Goal: Information Seeking & Learning: Understand process/instructions

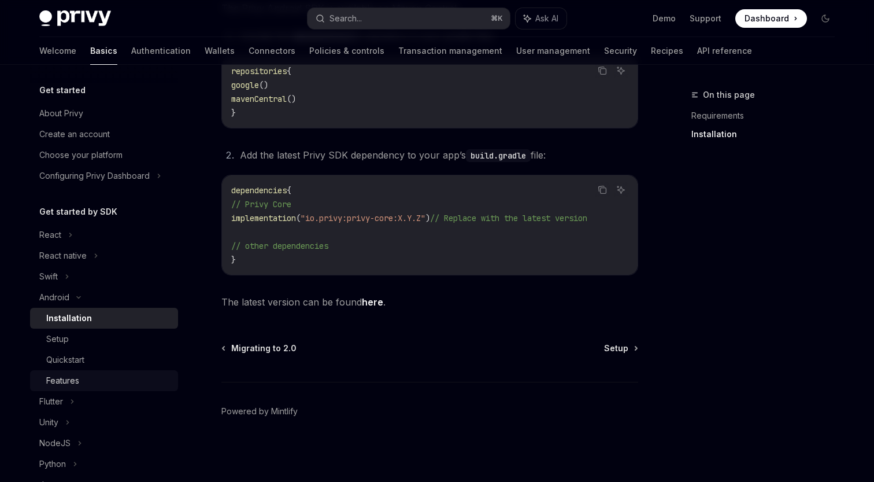
scroll to position [73, 0]
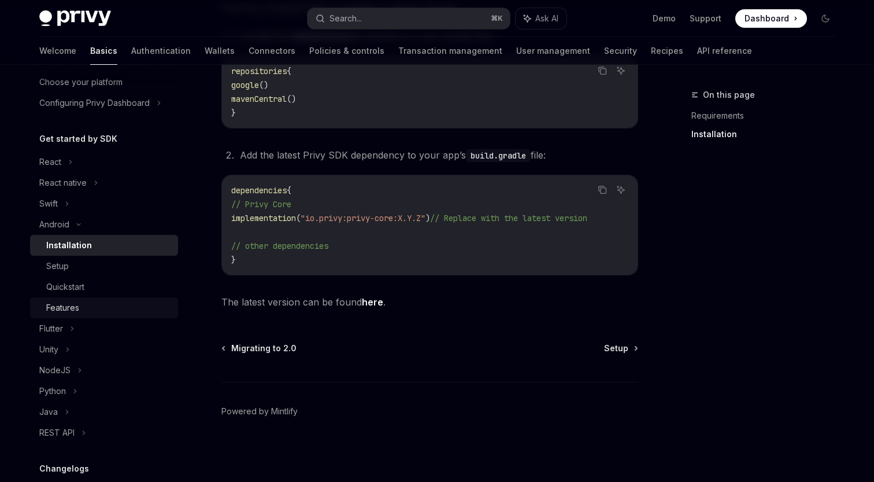
click at [75, 313] on div "Features" at bounding box center [62, 308] width 33 height 14
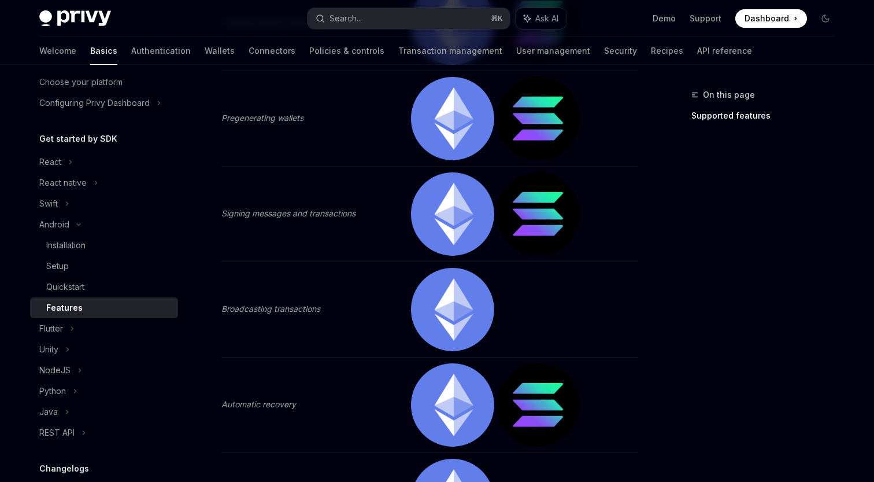
scroll to position [335, 0]
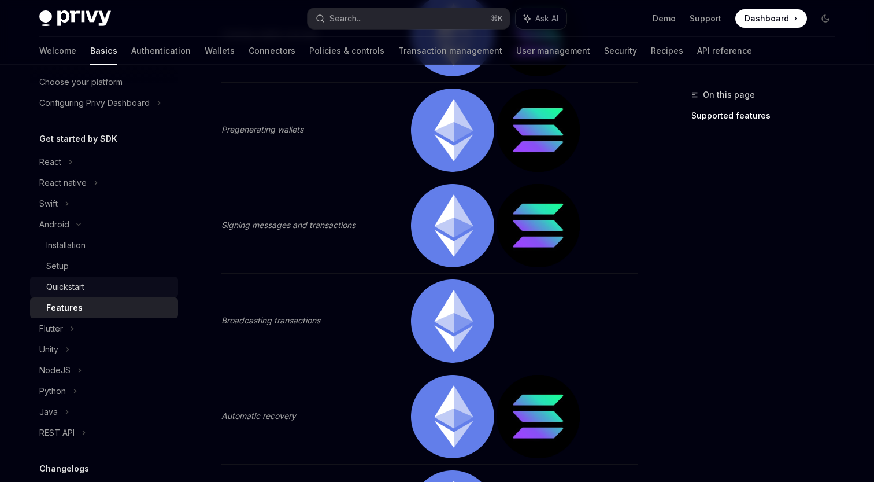
click at [91, 288] on div "Quickstart" at bounding box center [108, 287] width 125 height 14
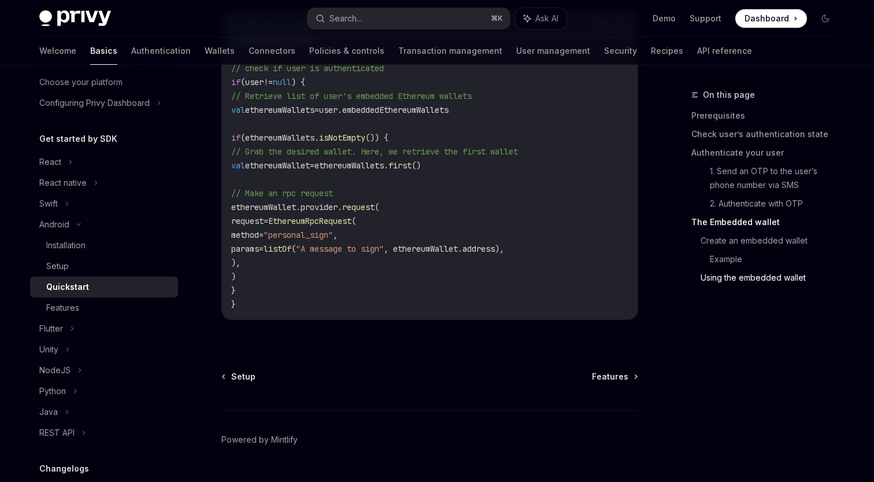
scroll to position [2794, 0]
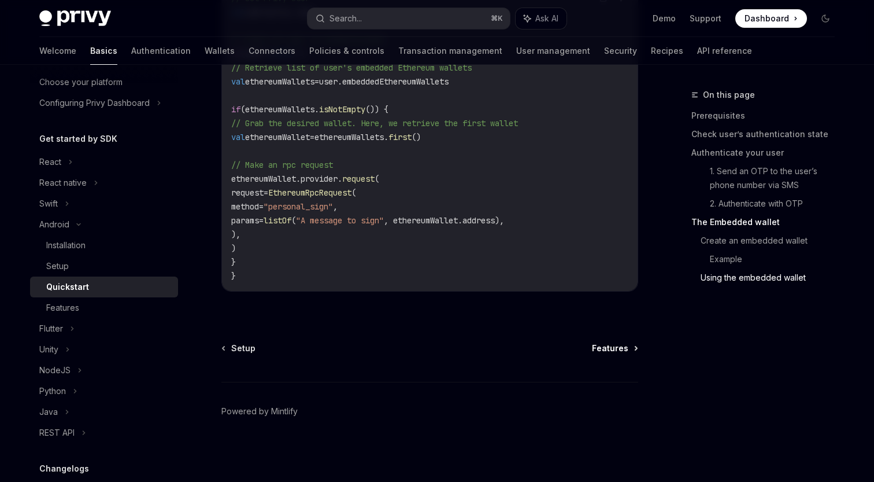
click at [609, 352] on span "Features" at bounding box center [610, 348] width 36 height 12
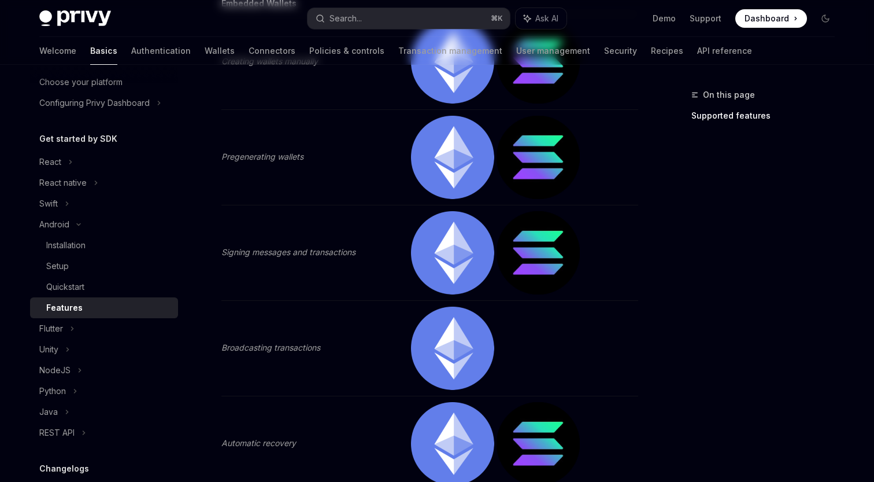
scroll to position [344, 0]
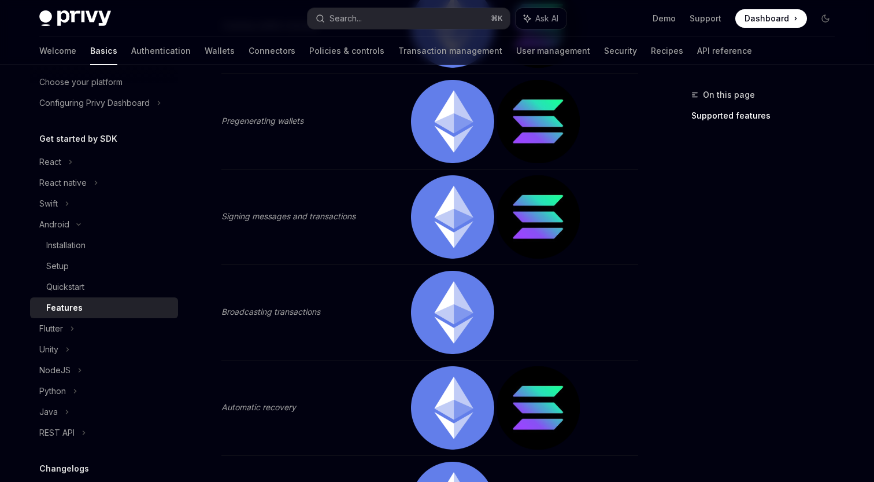
click at [429, 219] on img at bounding box center [452, 216] width 83 height 83
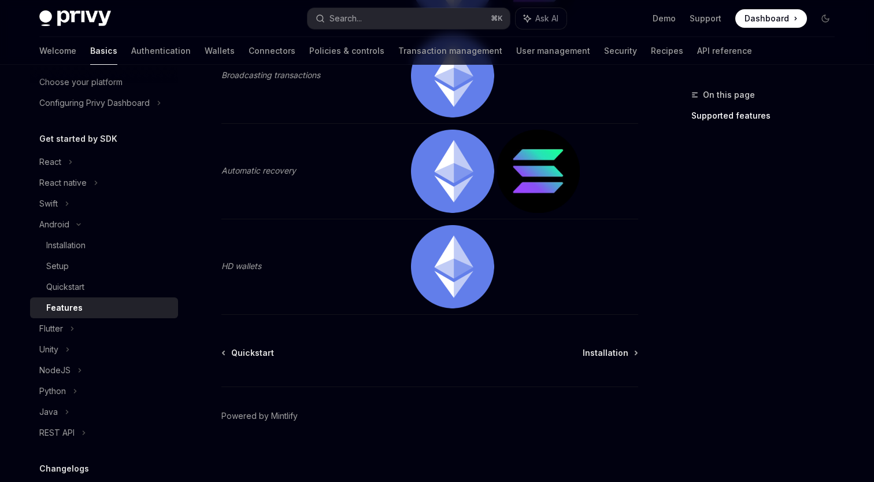
scroll to position [585, 0]
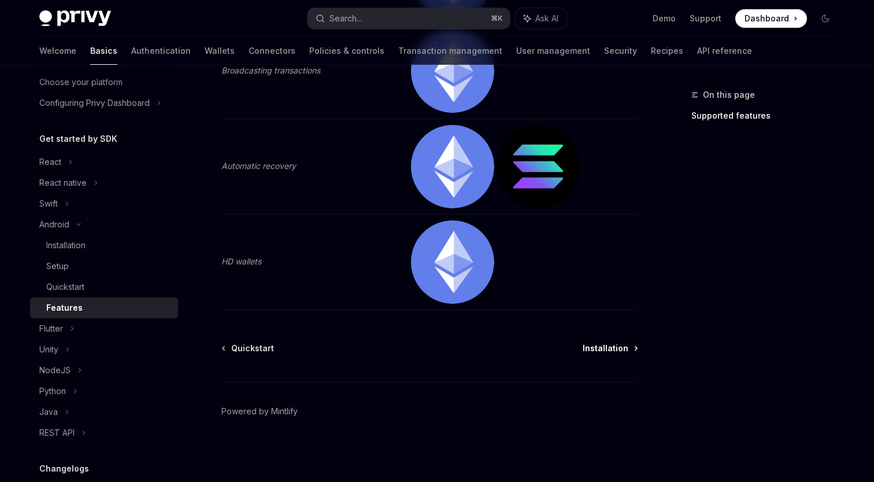
click at [611, 346] on span "Installation" at bounding box center [606, 348] width 46 height 12
click at [235, 350] on span "Quickstart" at bounding box center [252, 348] width 43 height 12
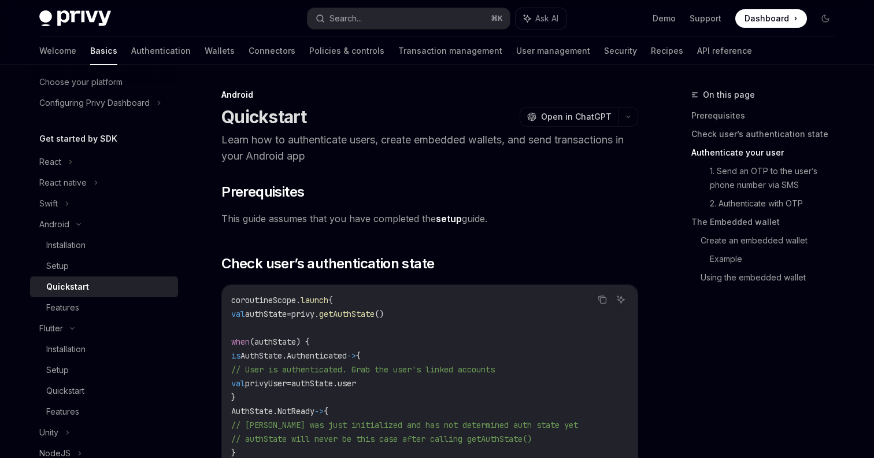
scroll to position [576, 0]
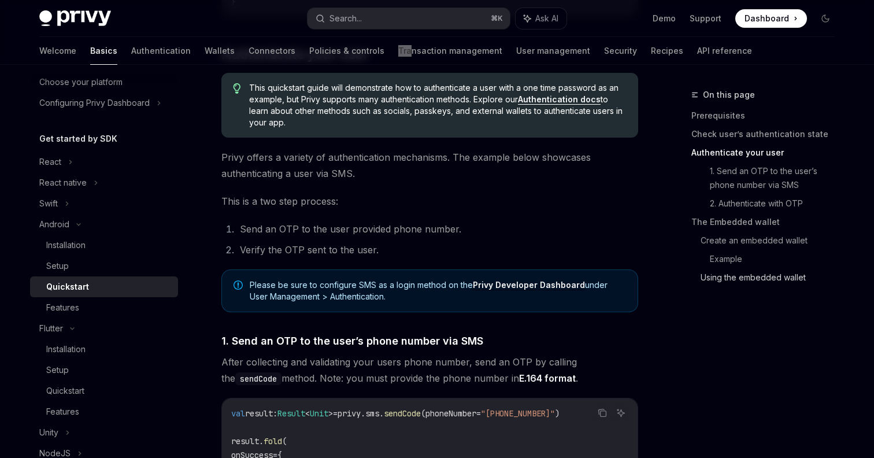
click at [721, 283] on link "Using the embedded wallet" at bounding box center [772, 277] width 143 height 19
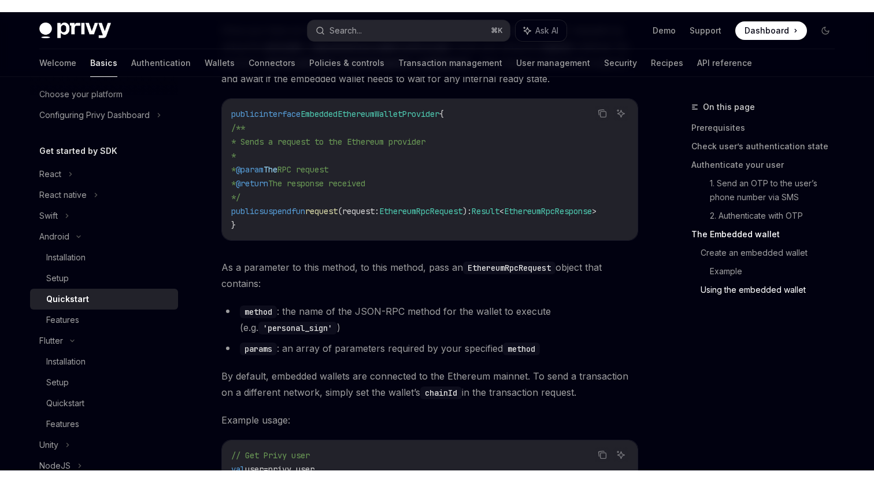
scroll to position [2351, 0]
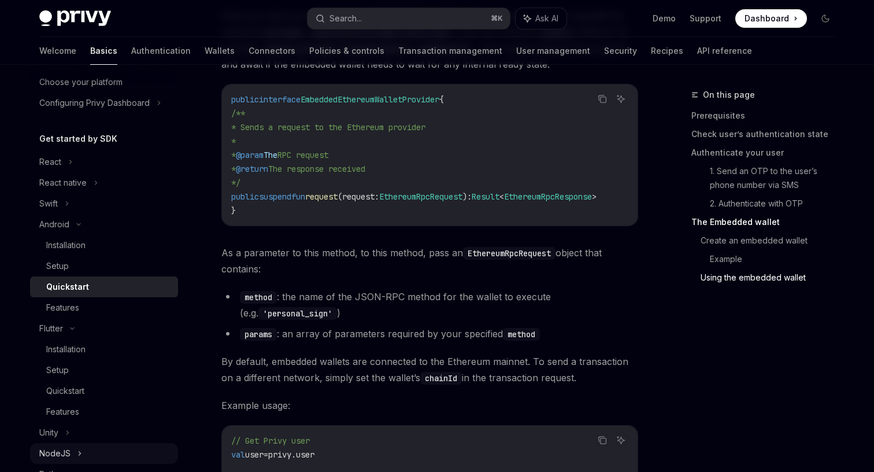
type textarea "*"
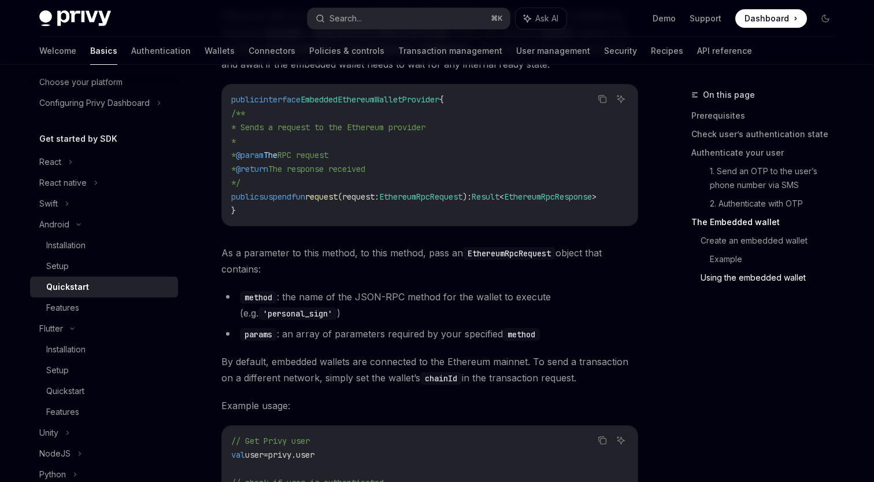
click at [388, 382] on span "By default, embedded wallets are connected to the Ethereum mainnet. To send a t…" at bounding box center [429, 369] width 417 height 32
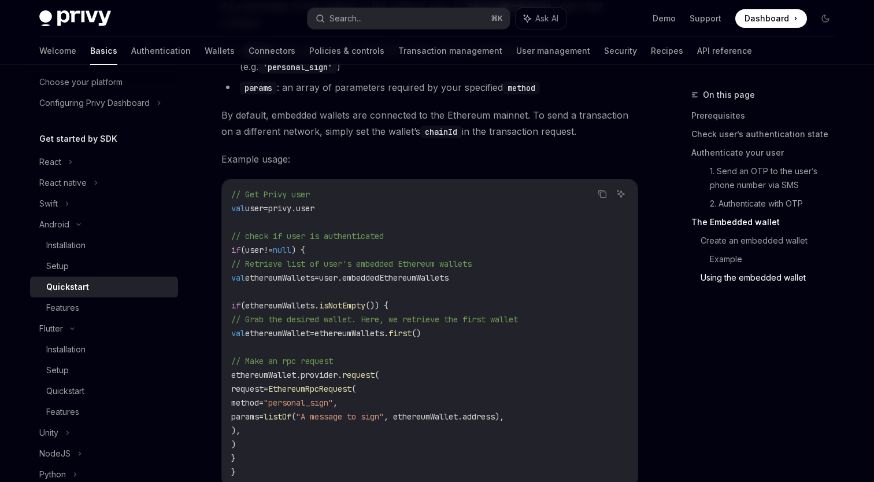
scroll to position [2591, 0]
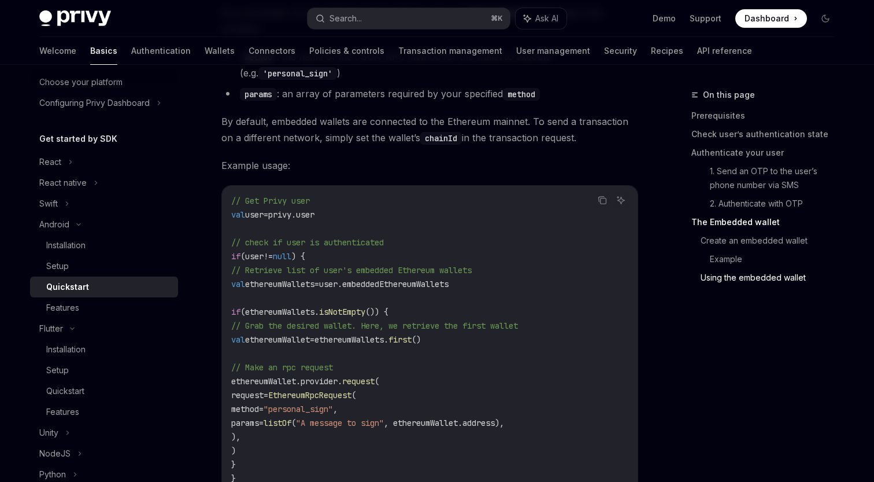
click at [393, 345] on code "// Get Privy user val user = privy.user // check if user is authenticated if (u…" at bounding box center [429, 339] width 397 height 291
click at [375, 378] on span "request" at bounding box center [358, 381] width 32 height 10
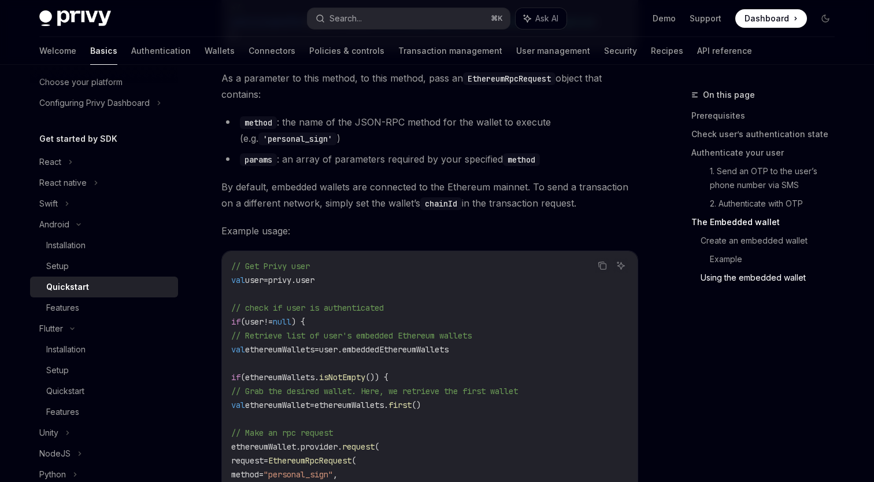
scroll to position [2519, 0]
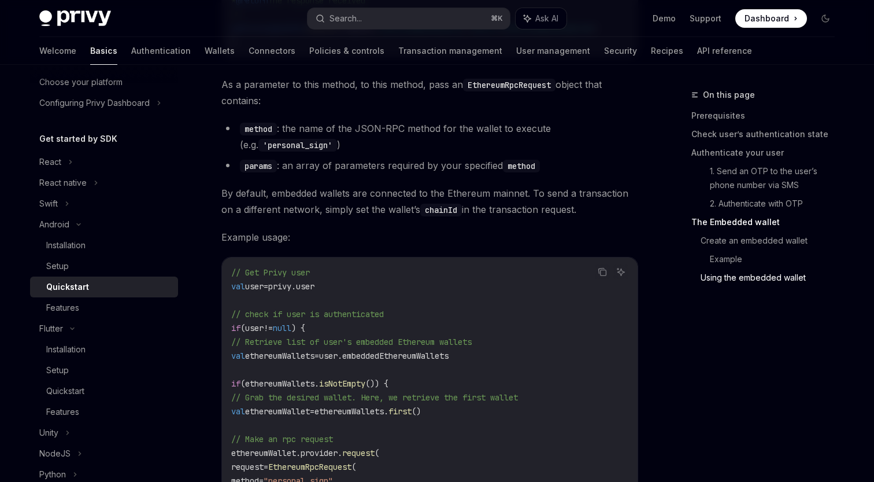
click at [321, 200] on span "By default, embedded wallets are connected to the Ethereum mainnet. To send a t…" at bounding box center [429, 201] width 417 height 32
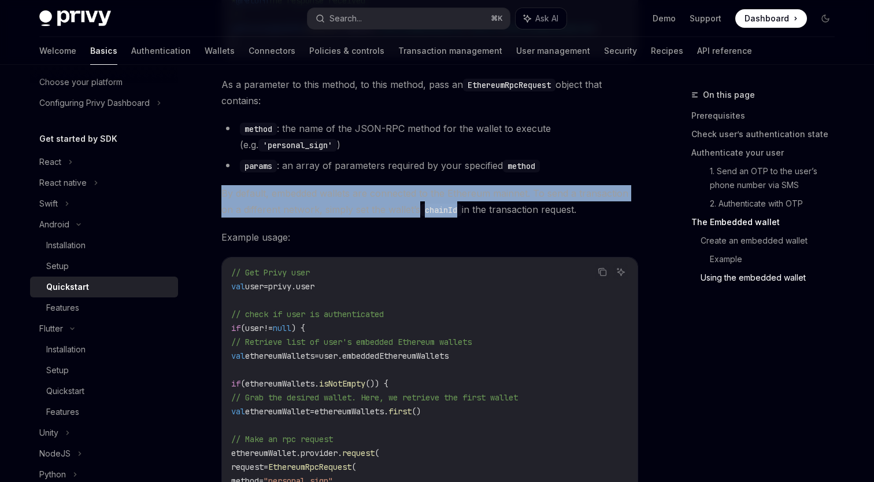
click at [321, 200] on span "By default, embedded wallets are connected to the Ethereum mainnet. To send a t…" at bounding box center [429, 201] width 417 height 32
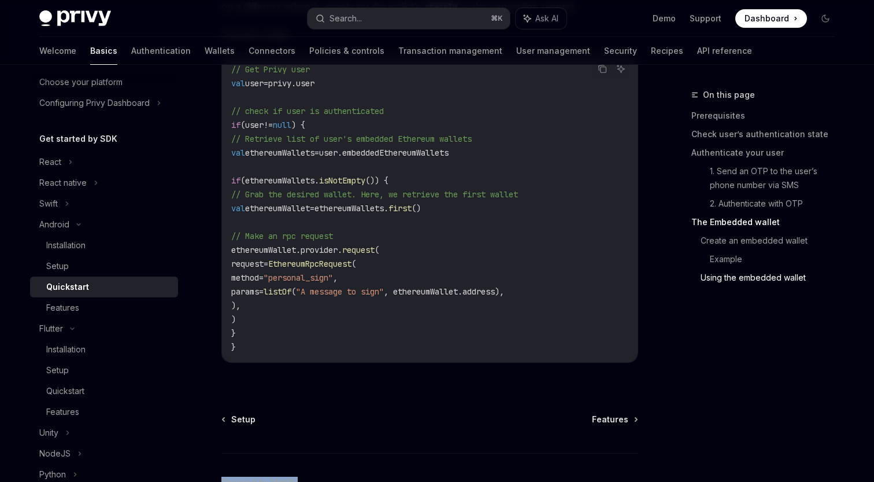
scroll to position [2733, 0]
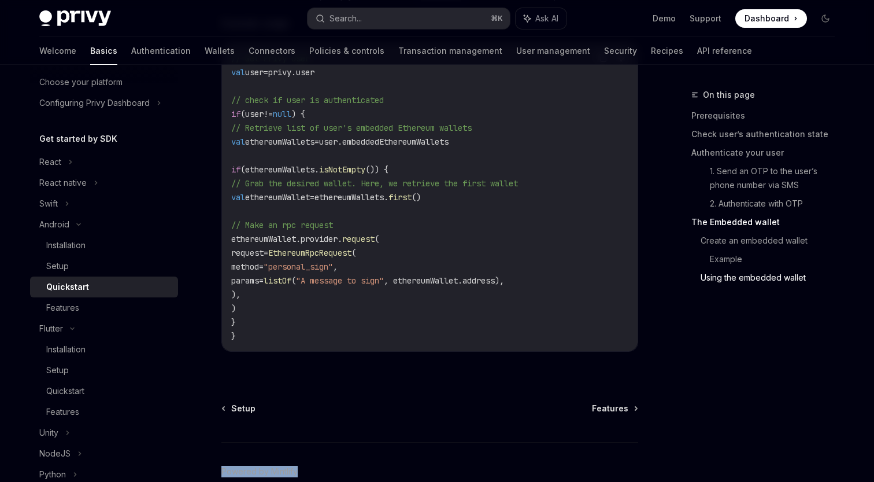
copy div "Powered by Mintlify"
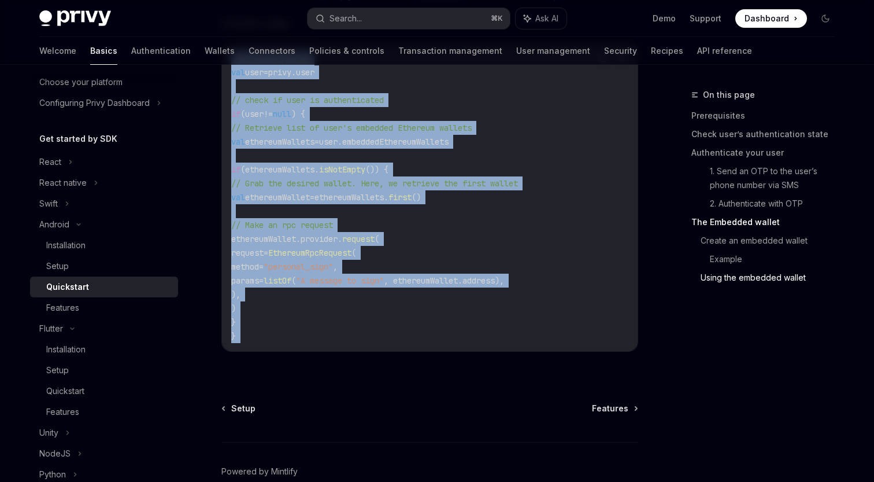
copy div "Ask AI // Get Privy user val user = privy.user // check if user is authenticate…"
drag, startPoint x: 217, startPoint y: 141, endPoint x: 373, endPoint y: 378, distance: 283.9
